Goal: Task Accomplishment & Management: Manage account settings

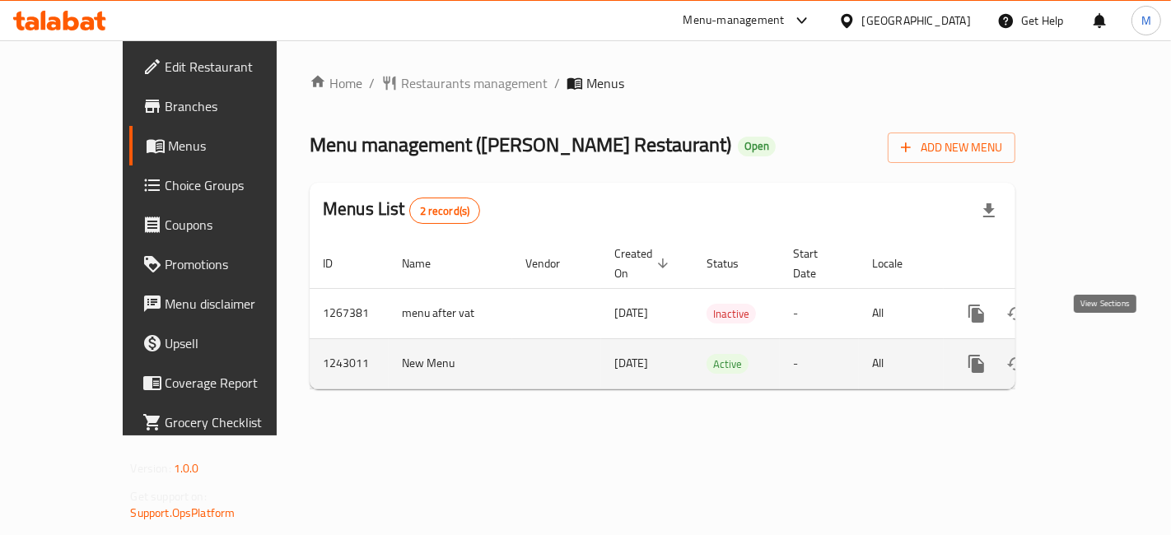
click at [1103, 357] on icon "enhanced table" at bounding box center [1095, 364] width 15 height 15
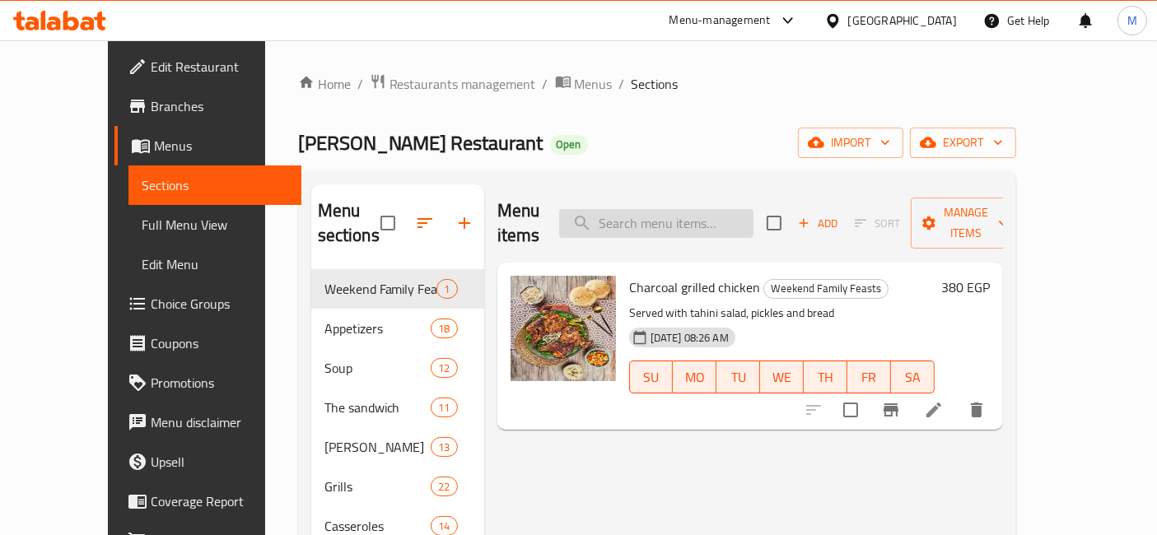
click at [655, 214] on input "search" at bounding box center [656, 223] width 194 height 29
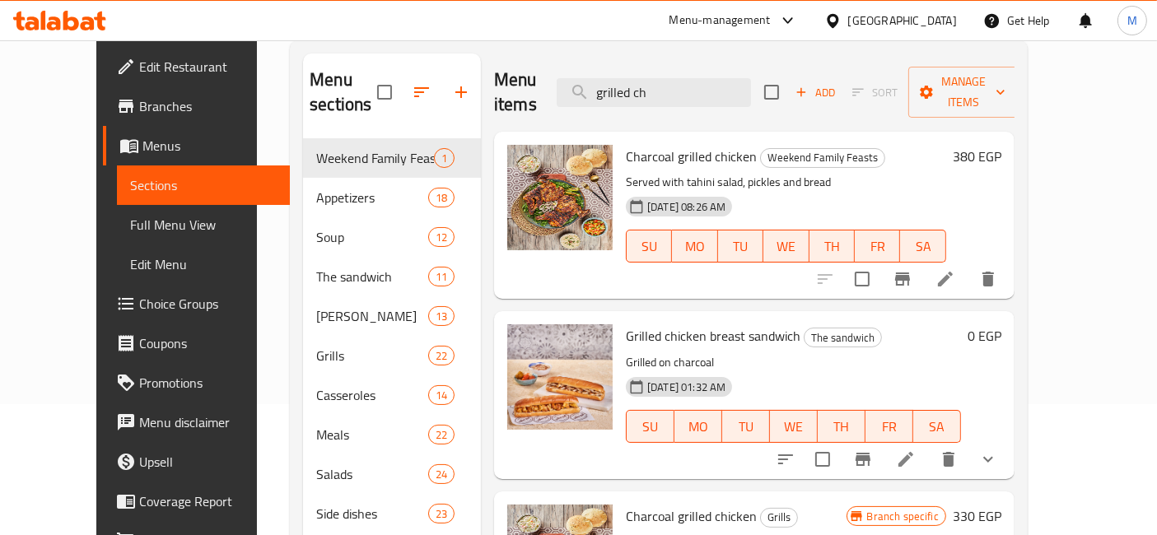
scroll to position [132, 0]
type input "grilled ch"
click at [1002, 144] on h6 "380 EGP" at bounding box center [977, 155] width 49 height 23
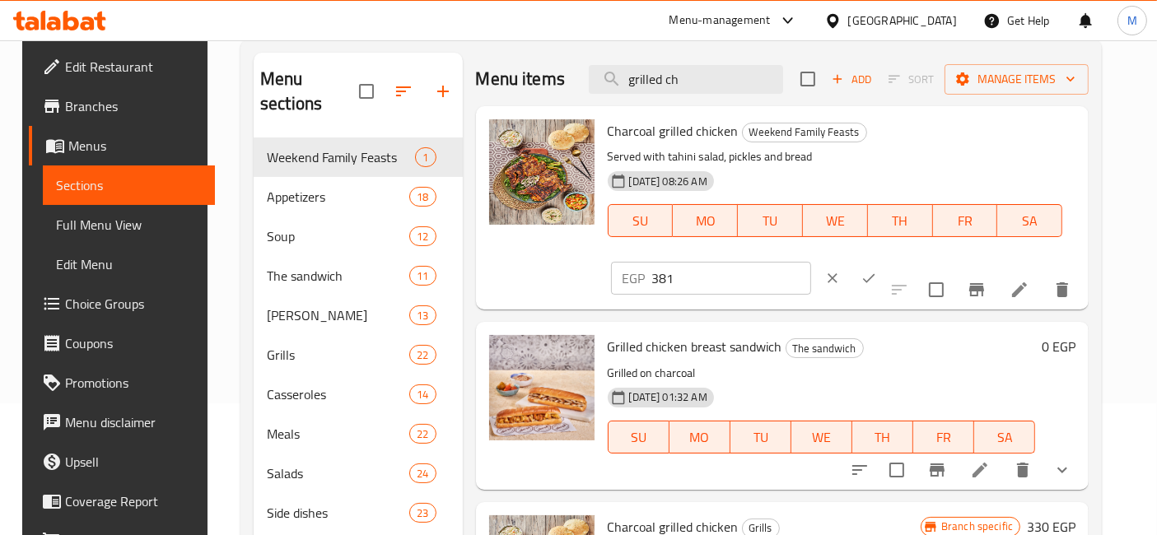
click at [811, 262] on input "381" at bounding box center [731, 278] width 159 height 33
click at [811, 262] on input "382" at bounding box center [731, 278] width 159 height 33
click at [811, 262] on input "383" at bounding box center [731, 278] width 159 height 33
click at [811, 262] on input "384" at bounding box center [731, 278] width 159 height 33
click at [811, 262] on input "385" at bounding box center [731, 278] width 159 height 33
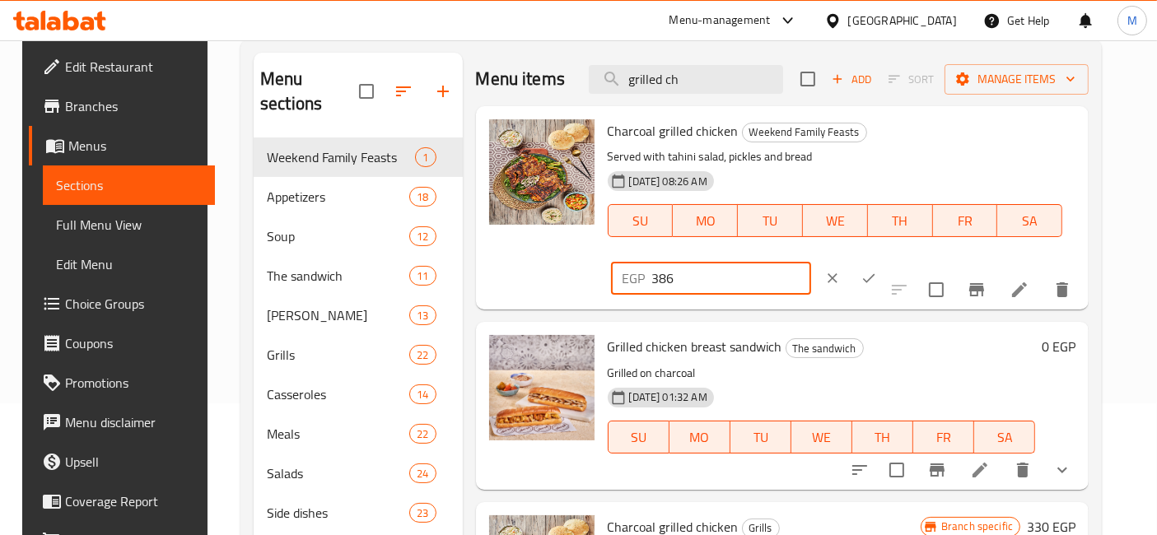
click at [811, 262] on input "386" at bounding box center [731, 278] width 159 height 33
click at [811, 262] on input "387" at bounding box center [731, 278] width 159 height 33
click at [811, 262] on input "388" at bounding box center [731, 278] width 159 height 33
click at [811, 262] on input "389" at bounding box center [731, 278] width 159 height 33
type input "390"
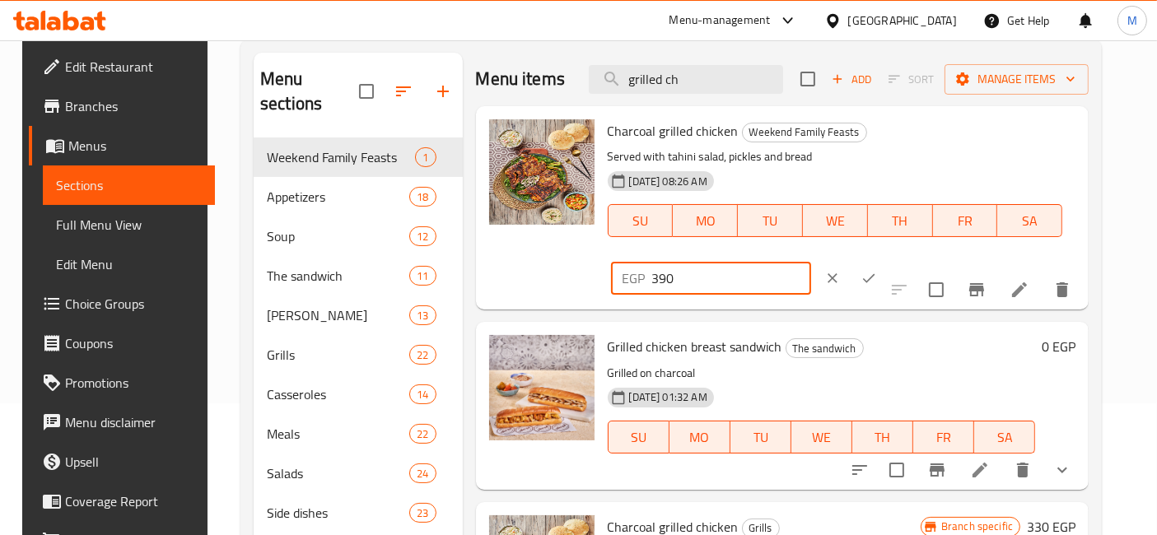
click at [811, 262] on input "390" at bounding box center [731, 278] width 159 height 33
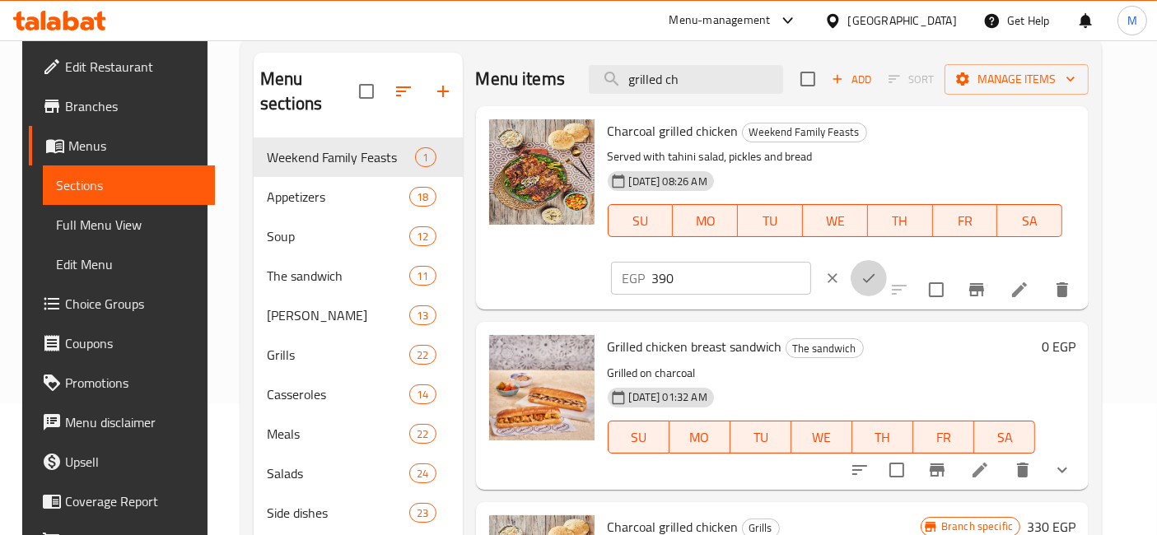
click at [877, 270] on icon "ok" at bounding box center [869, 278] width 16 height 16
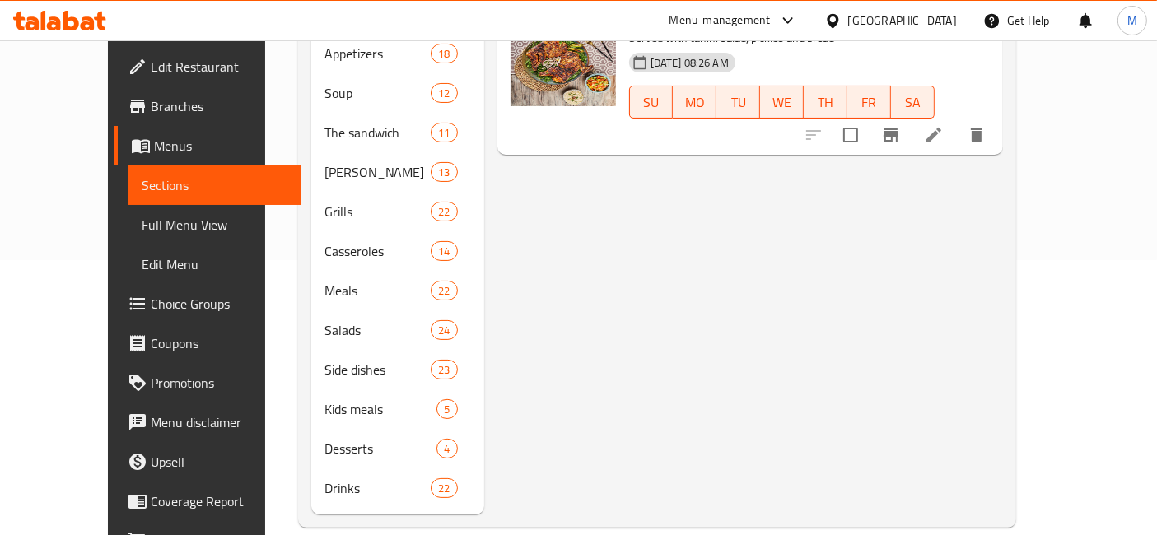
scroll to position [0, 0]
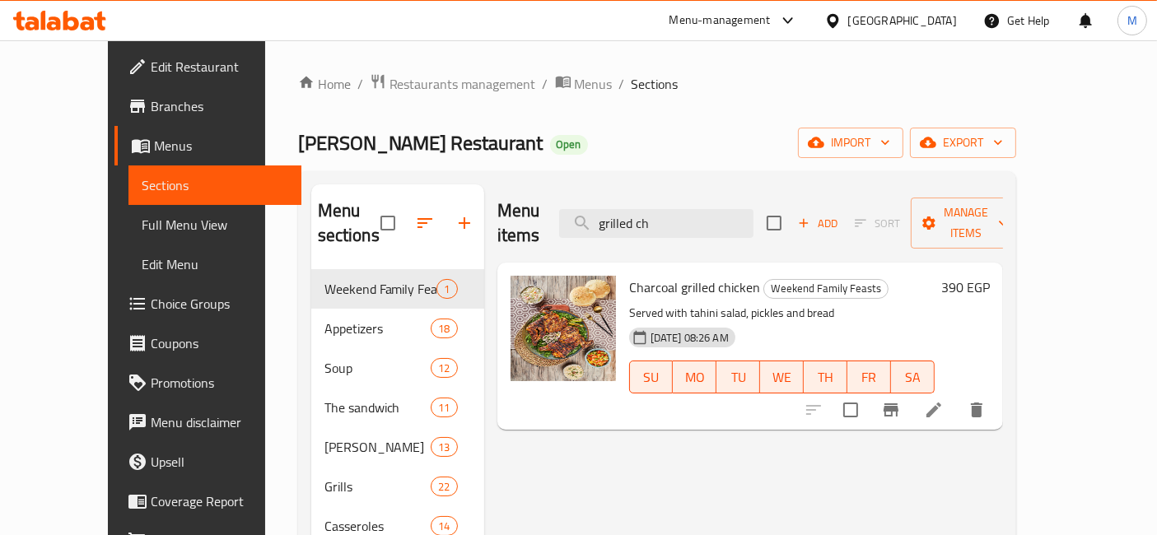
click at [98, 20] on icon at bounding box center [100, 21] width 12 height 19
